Goal: Task Accomplishment & Management: Use online tool/utility

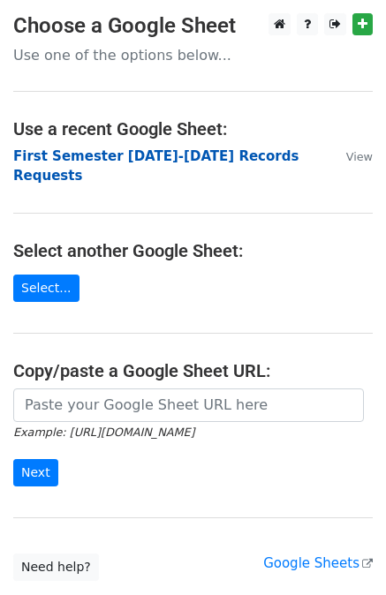
click at [105, 156] on strong "First Semester [DATE]-[DATE] Records Requests" at bounding box center [155, 166] width 285 height 36
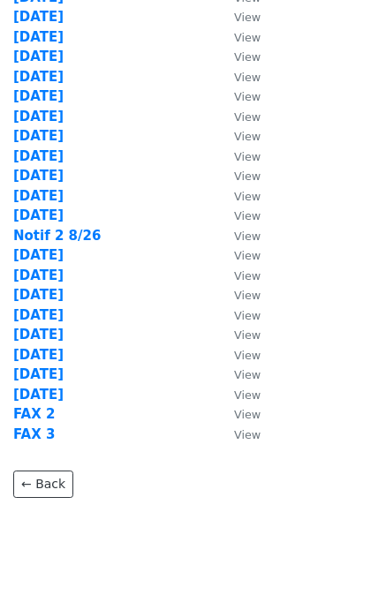
scroll to position [337, 0]
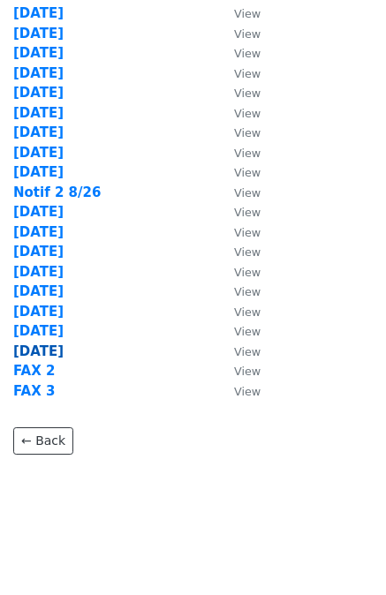
click at [29, 348] on strong "9/8/25" at bounding box center [38, 352] width 50 height 16
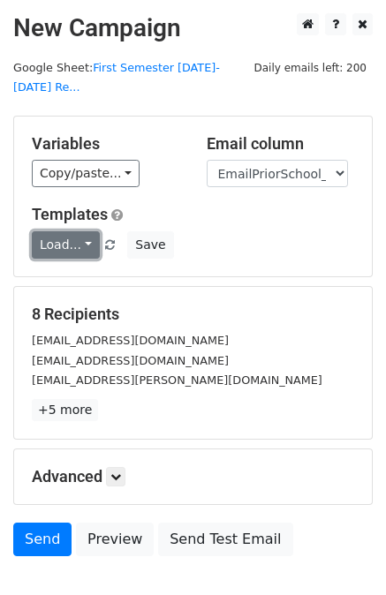
click at [70, 231] on link "Load..." at bounding box center [66, 244] width 68 height 27
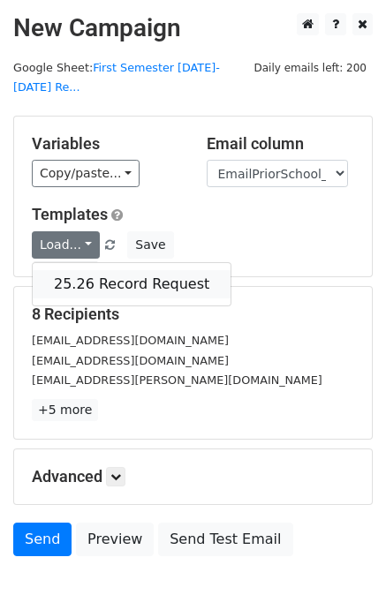
click at [80, 270] on link "25.26 Record Request" at bounding box center [132, 284] width 198 height 28
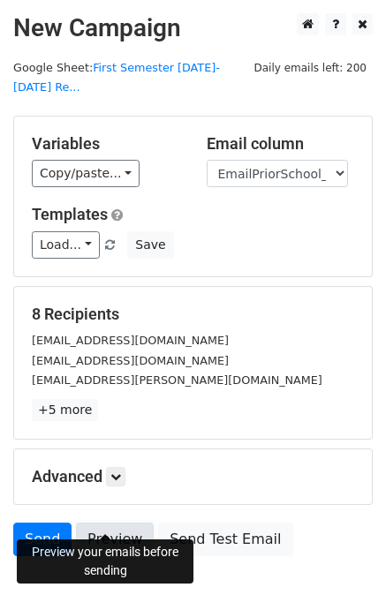
click at [113, 524] on link "Preview" at bounding box center [115, 540] width 78 height 34
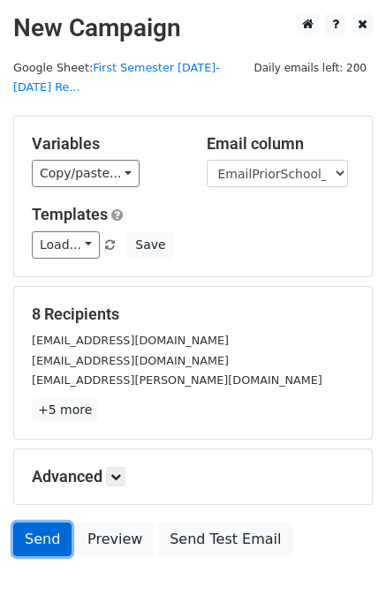
click at [37, 523] on link "Send" at bounding box center [42, 540] width 58 height 34
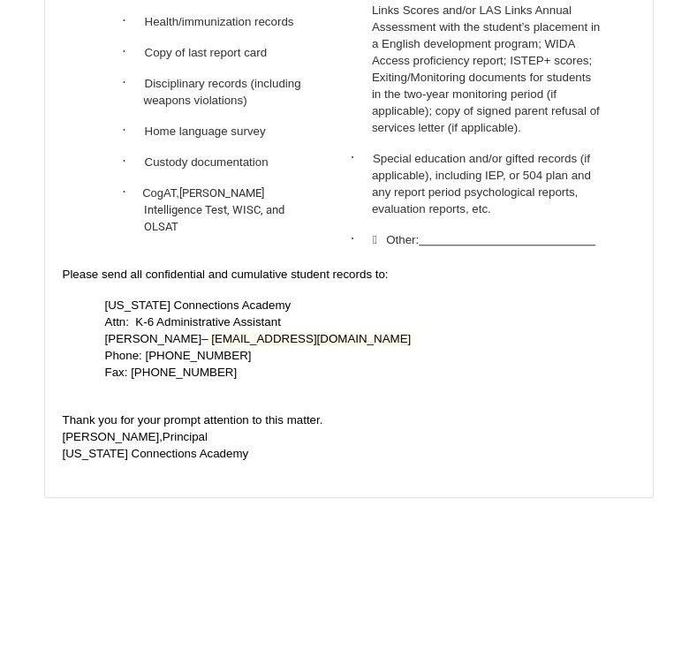
scroll to position [7659, 0]
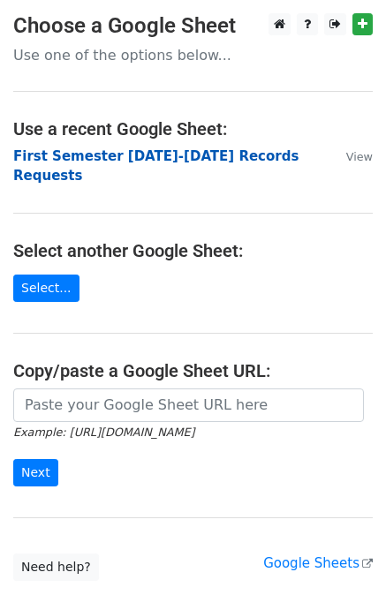
click at [179, 156] on strong "First Semester [DATE]-[DATE] Records Requests" at bounding box center [155, 166] width 285 height 36
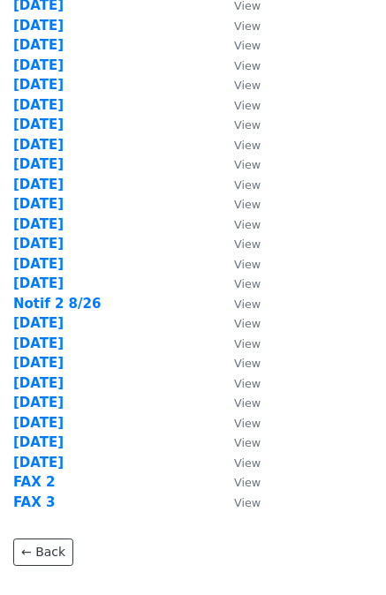
scroll to position [337, 0]
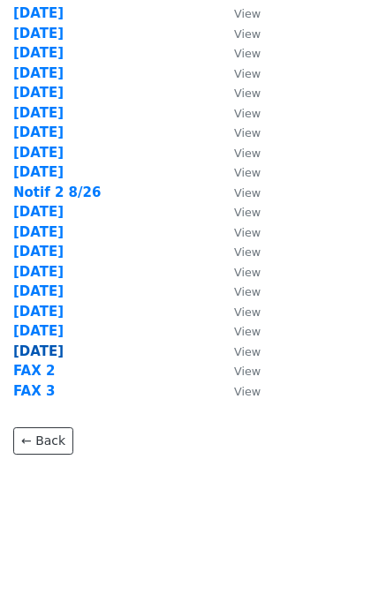
click at [40, 349] on strong "9/8/25" at bounding box center [38, 352] width 50 height 16
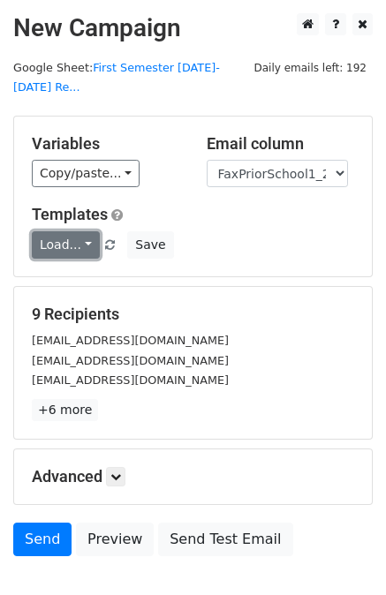
click at [54, 231] on link "Load..." at bounding box center [66, 244] width 68 height 27
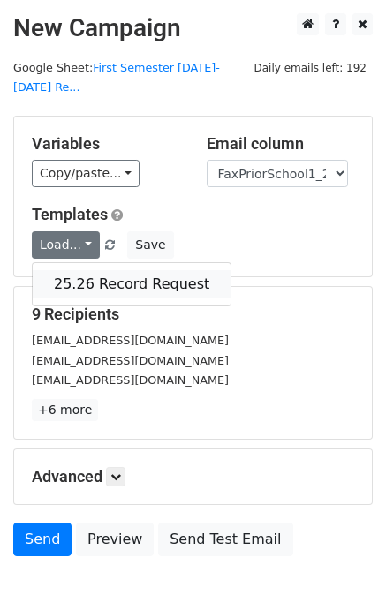
click at [70, 270] on link "25.26 Record Request" at bounding box center [132, 284] width 198 height 28
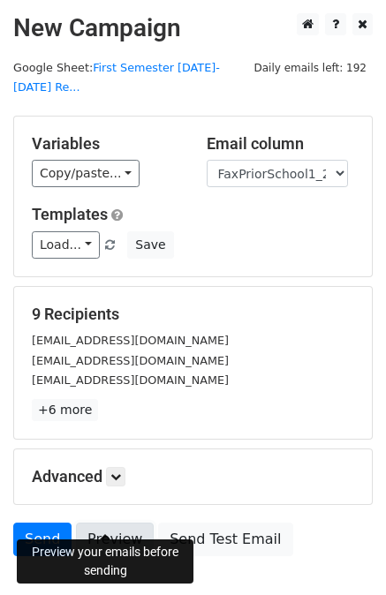
click at [112, 523] on link "Preview" at bounding box center [115, 540] width 78 height 34
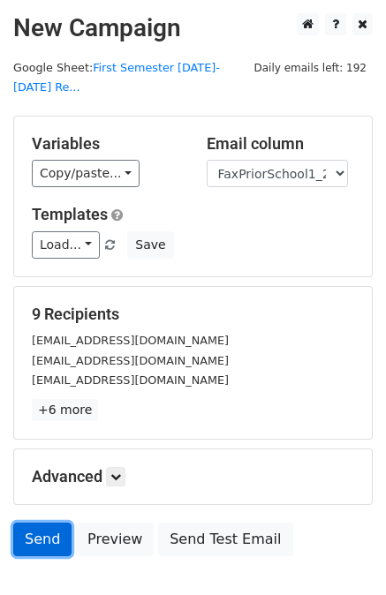
click at [36, 523] on link "Send" at bounding box center [42, 540] width 58 height 34
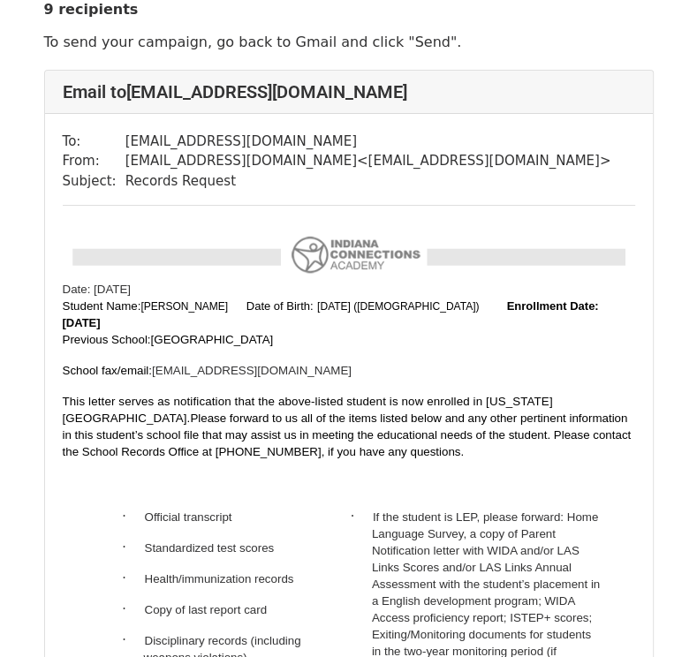
scroll to position [88, 0]
